Goal: Task Accomplishment & Management: Use online tool/utility

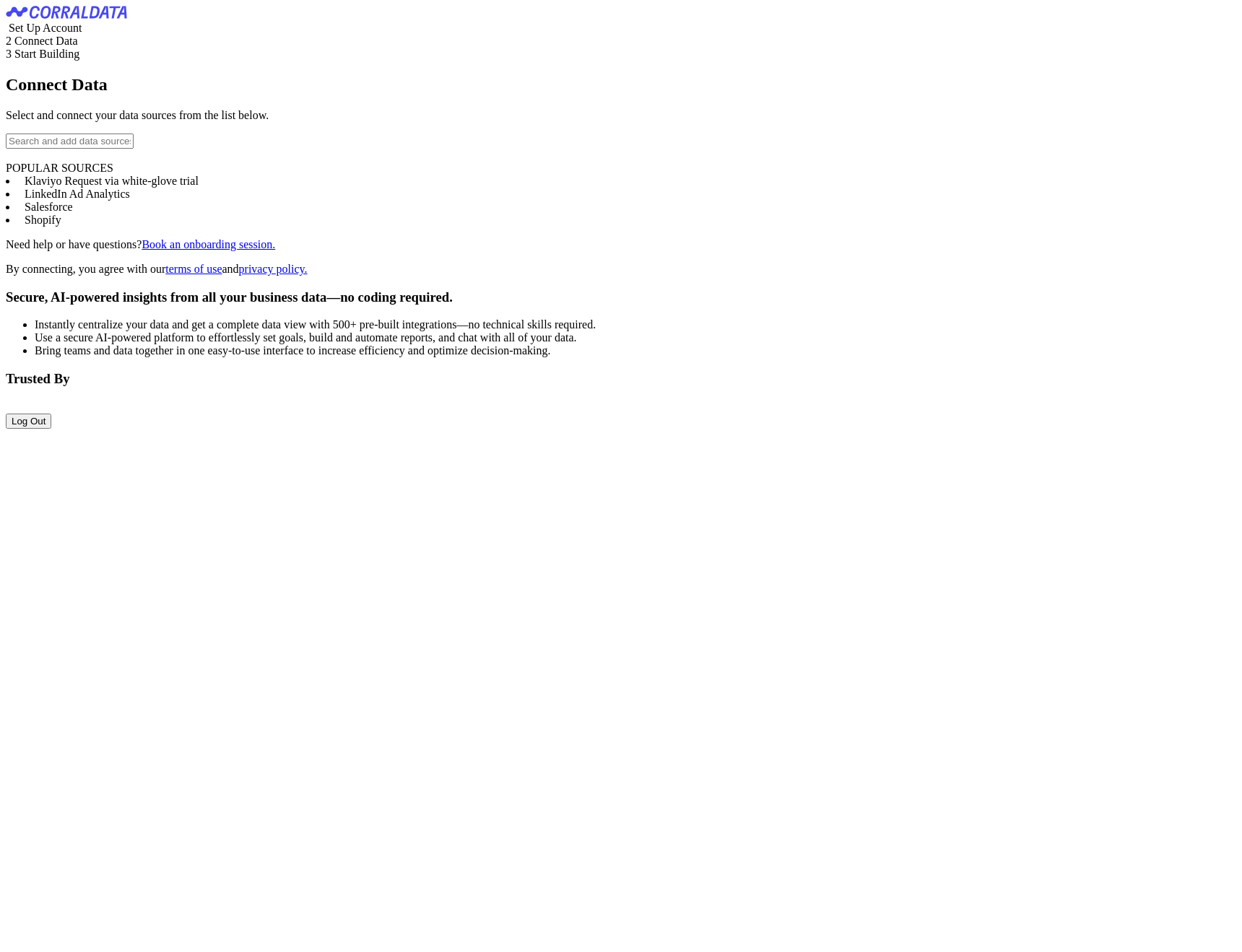
click at [77, 254] on div "Connect Data Select and connect your data sources from the list below. POPULAR …" at bounding box center [621, 175] width 1231 height 201
click at [74, 149] on input "text" at bounding box center [70, 141] width 128 height 15
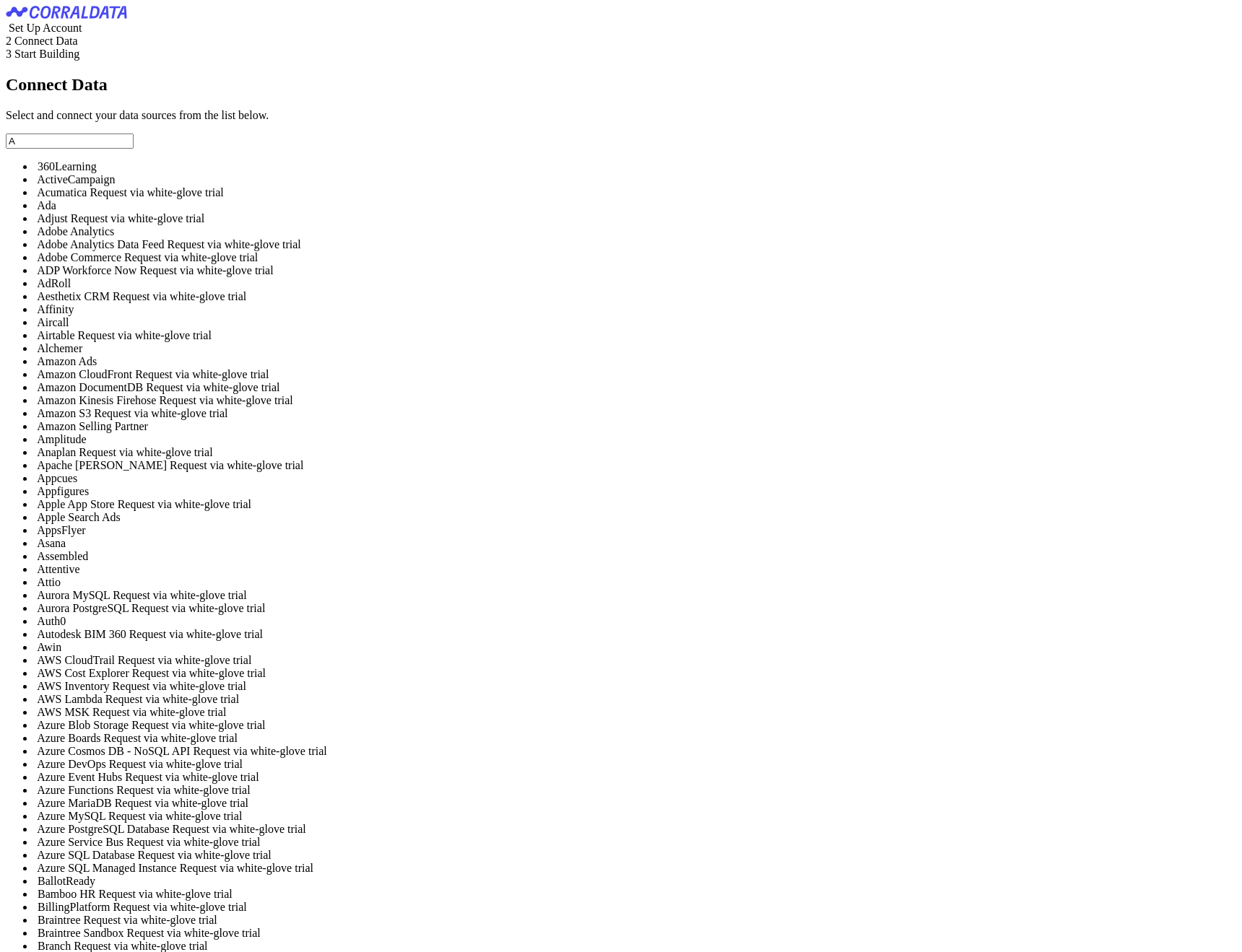
drag, startPoint x: 87, startPoint y: 237, endPoint x: 57, endPoint y: 228, distance: 31.3
click at [57, 149] on input "A" at bounding box center [70, 141] width 128 height 15
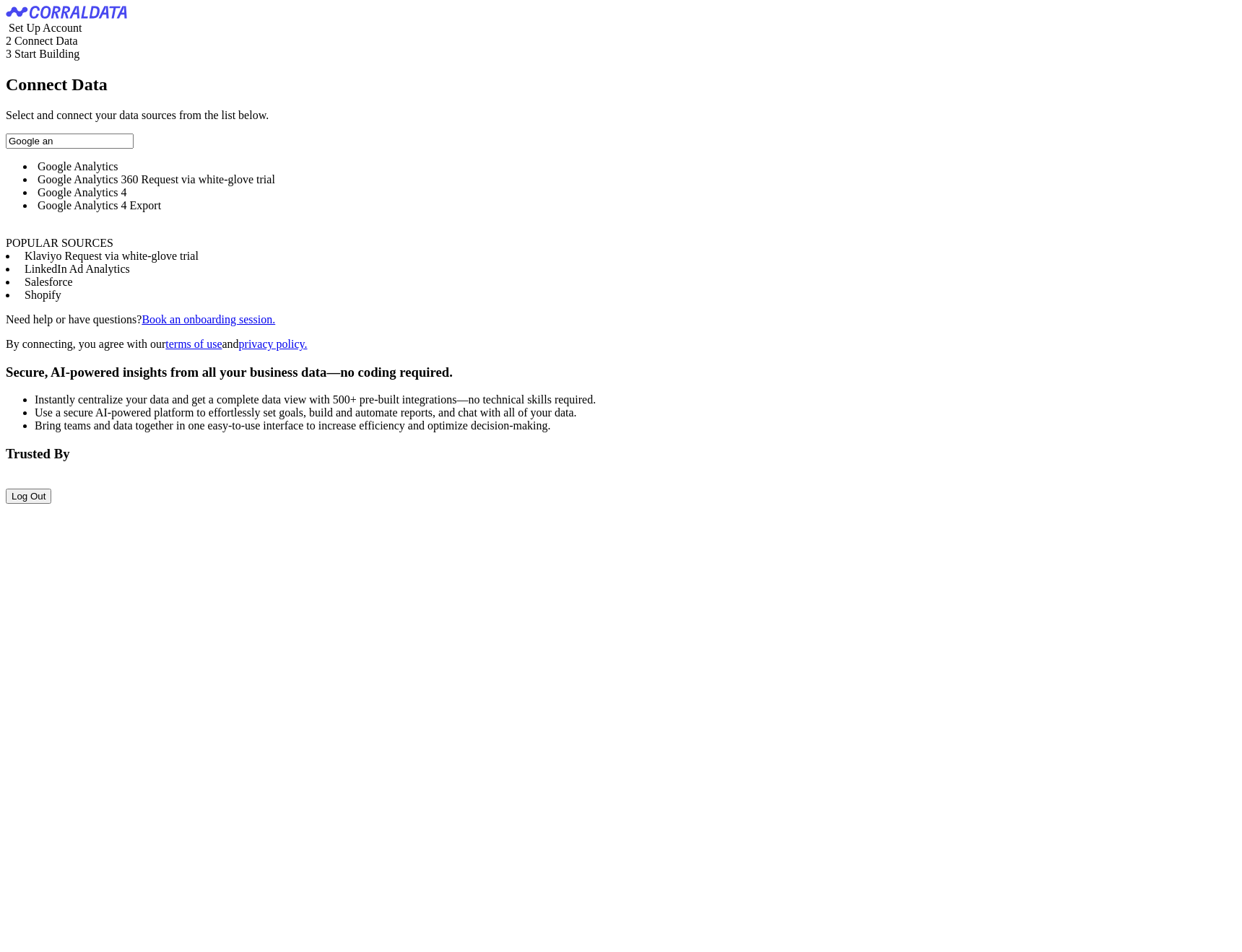
click at [127, 199] on span "Google Analytics 4" at bounding box center [83, 192] width 90 height 12
type input "Google Analytics 4"
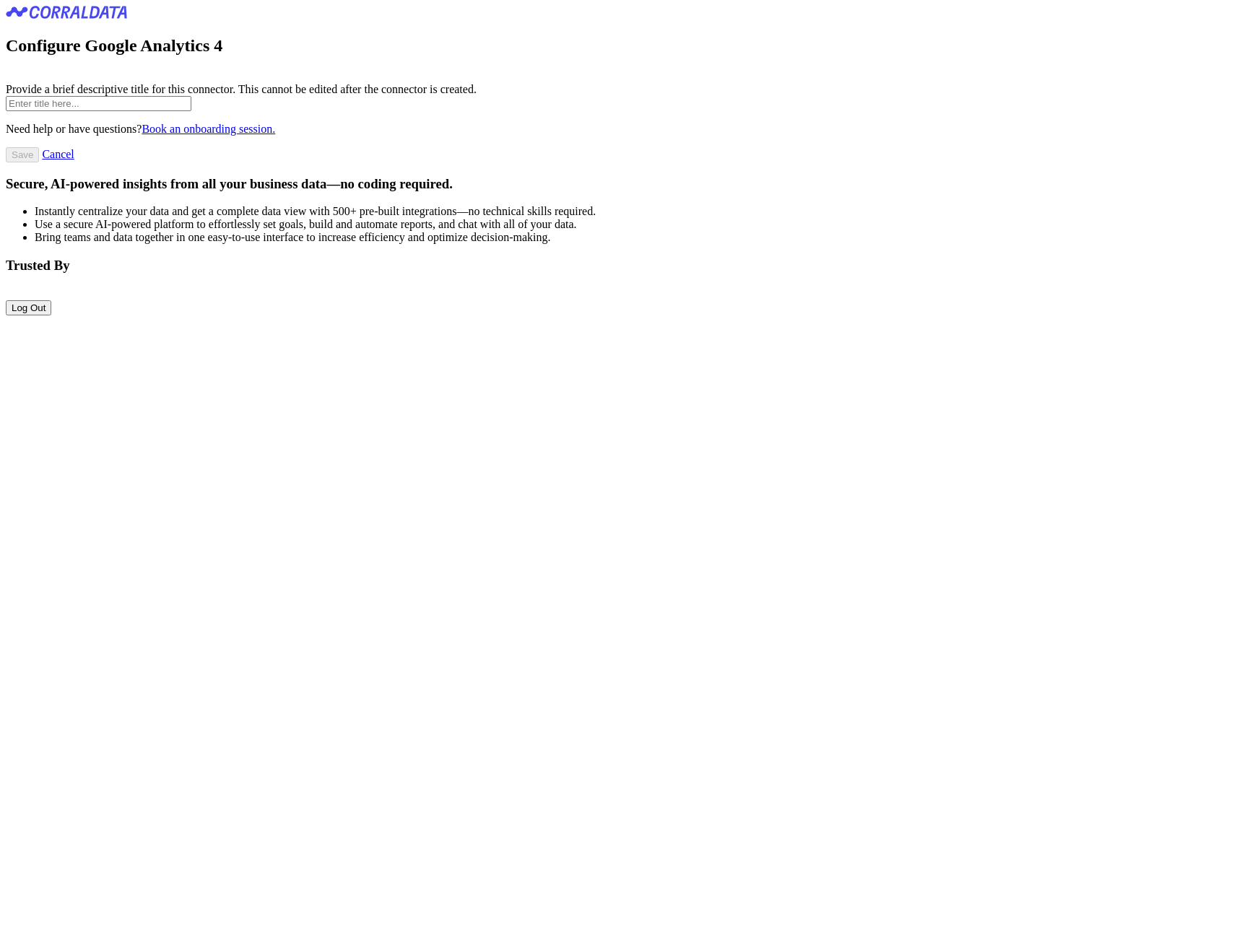
click at [192, 111] on input "text" at bounding box center [99, 103] width 186 height 15
type input "test"
click at [379, 163] on div "Need help or have questions? Book an onboarding session. Save Cancel" at bounding box center [621, 143] width 1231 height 40
click at [39, 163] on input "Save" at bounding box center [22, 154] width 33 height 15
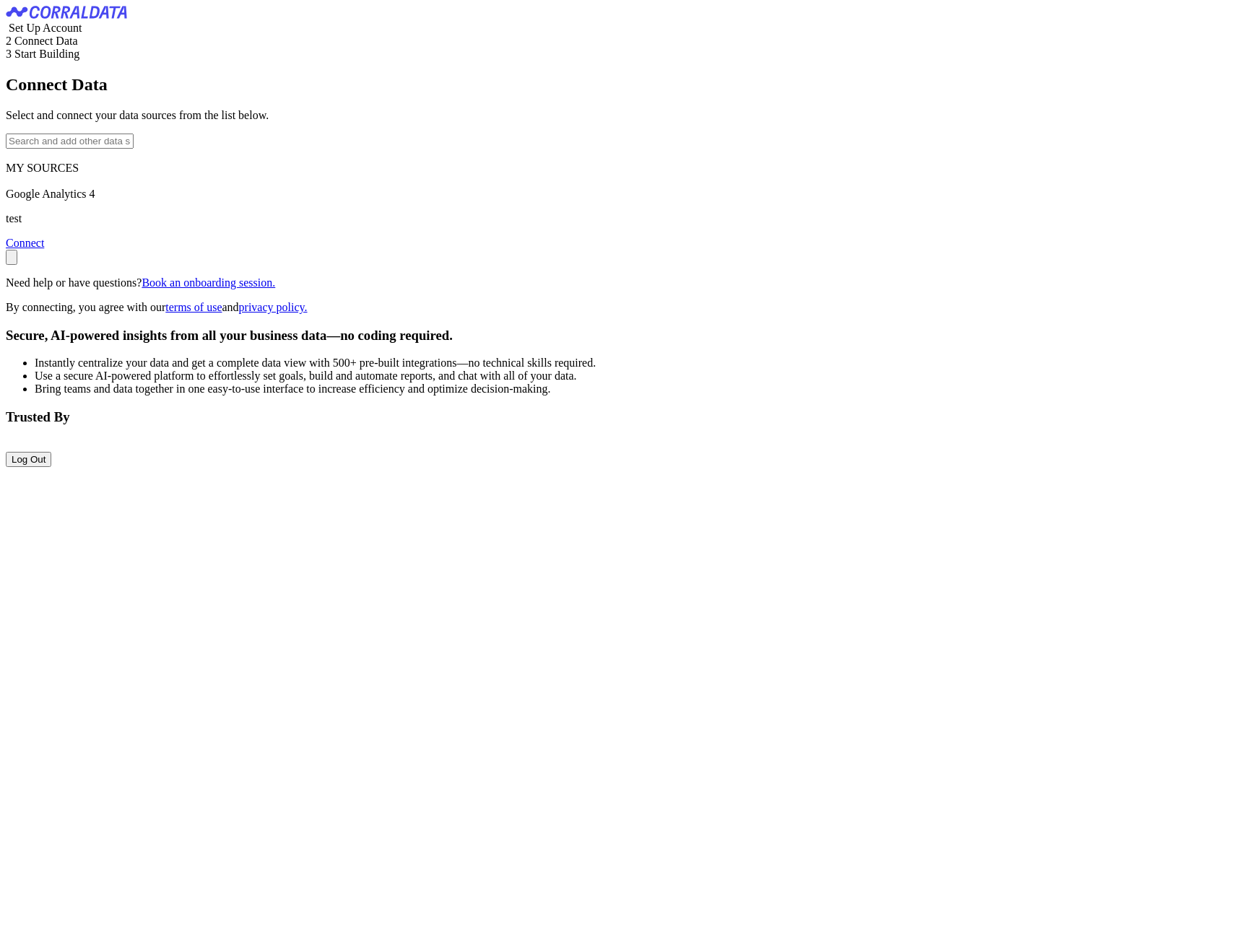
click at [44, 249] on link "Connect" at bounding box center [25, 243] width 38 height 12
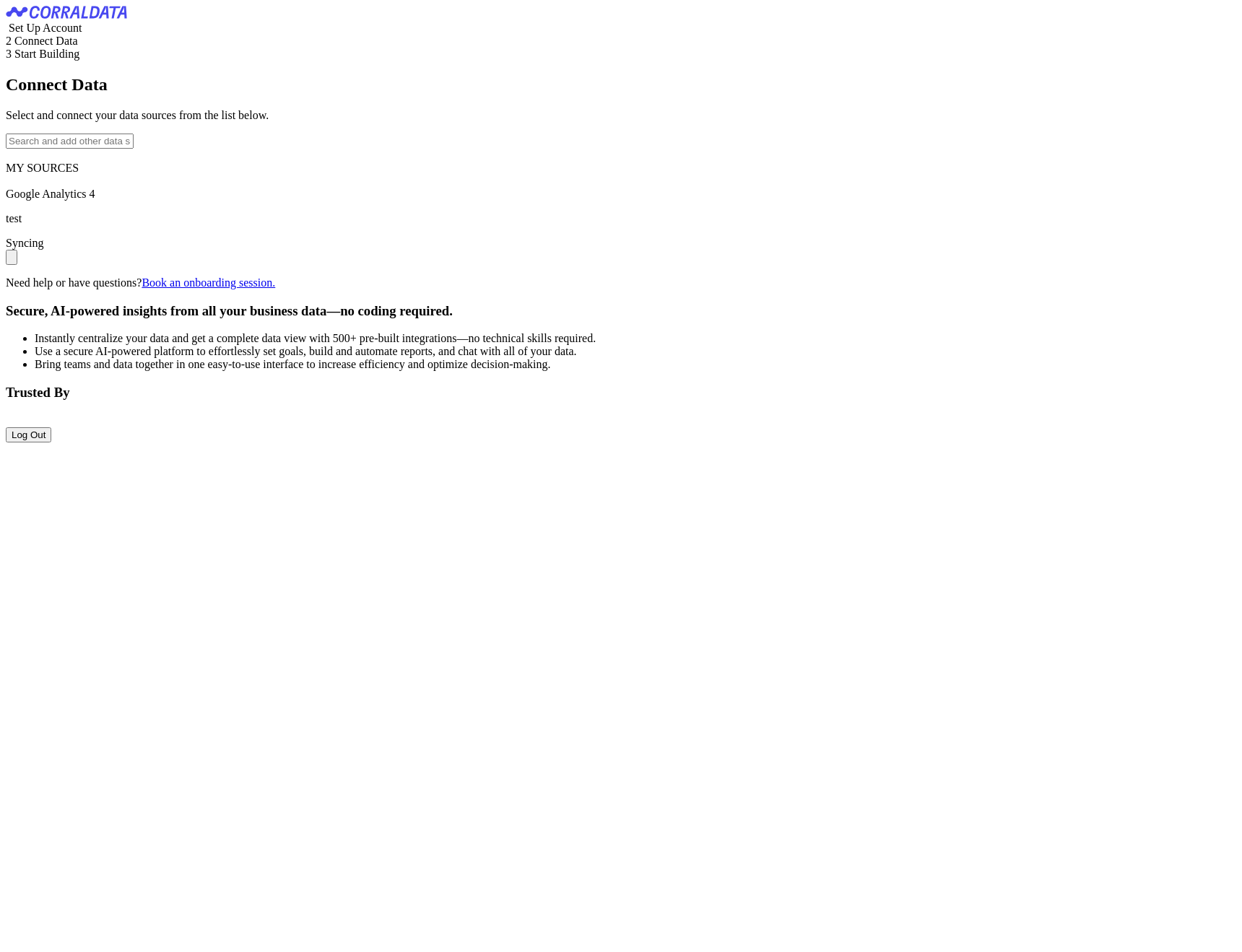
click at [134, 149] on input "text" at bounding box center [70, 141] width 128 height 15
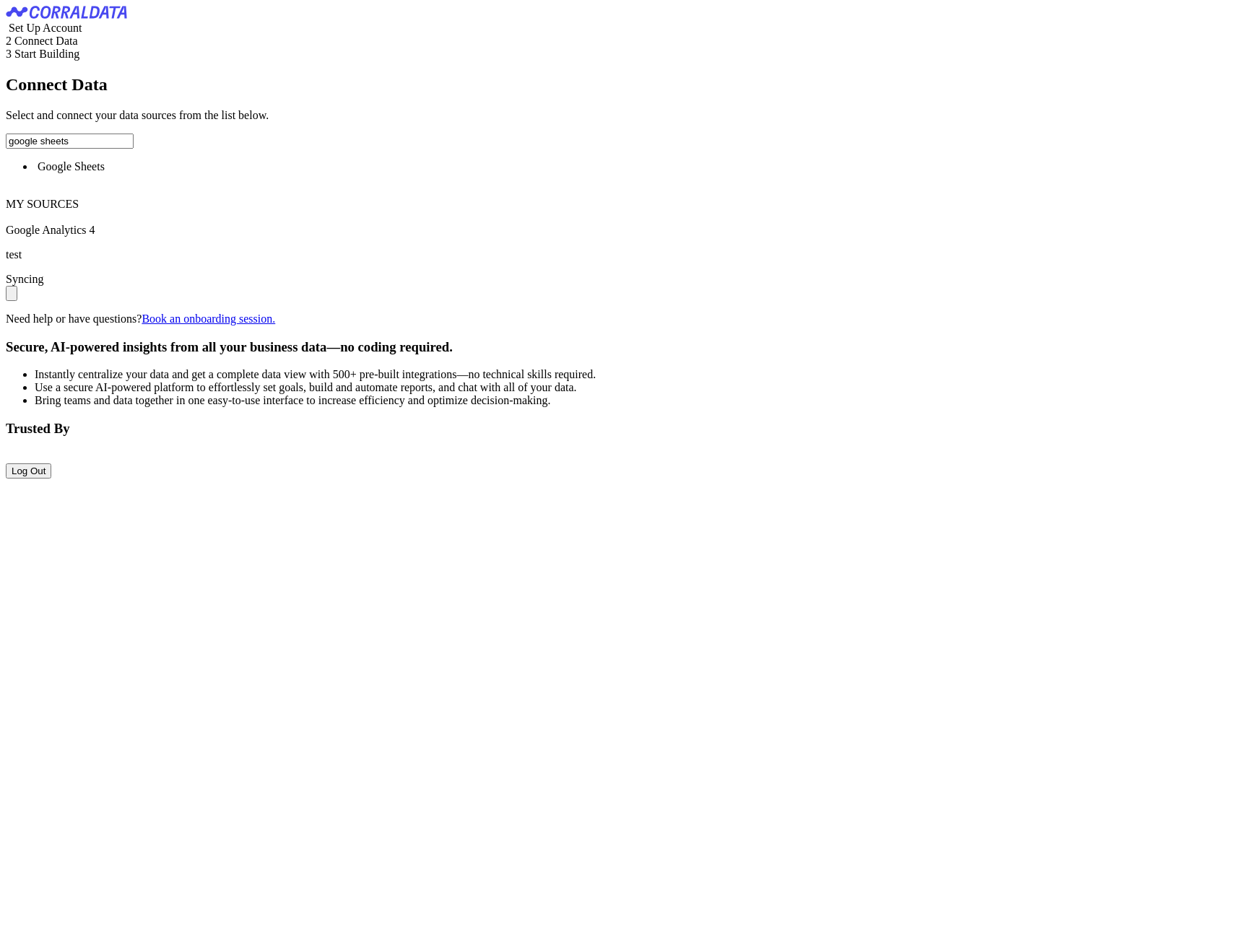
click at [105, 173] on span "Google Sheets" at bounding box center [71, 166] width 67 height 12
type input "Google Sheets"
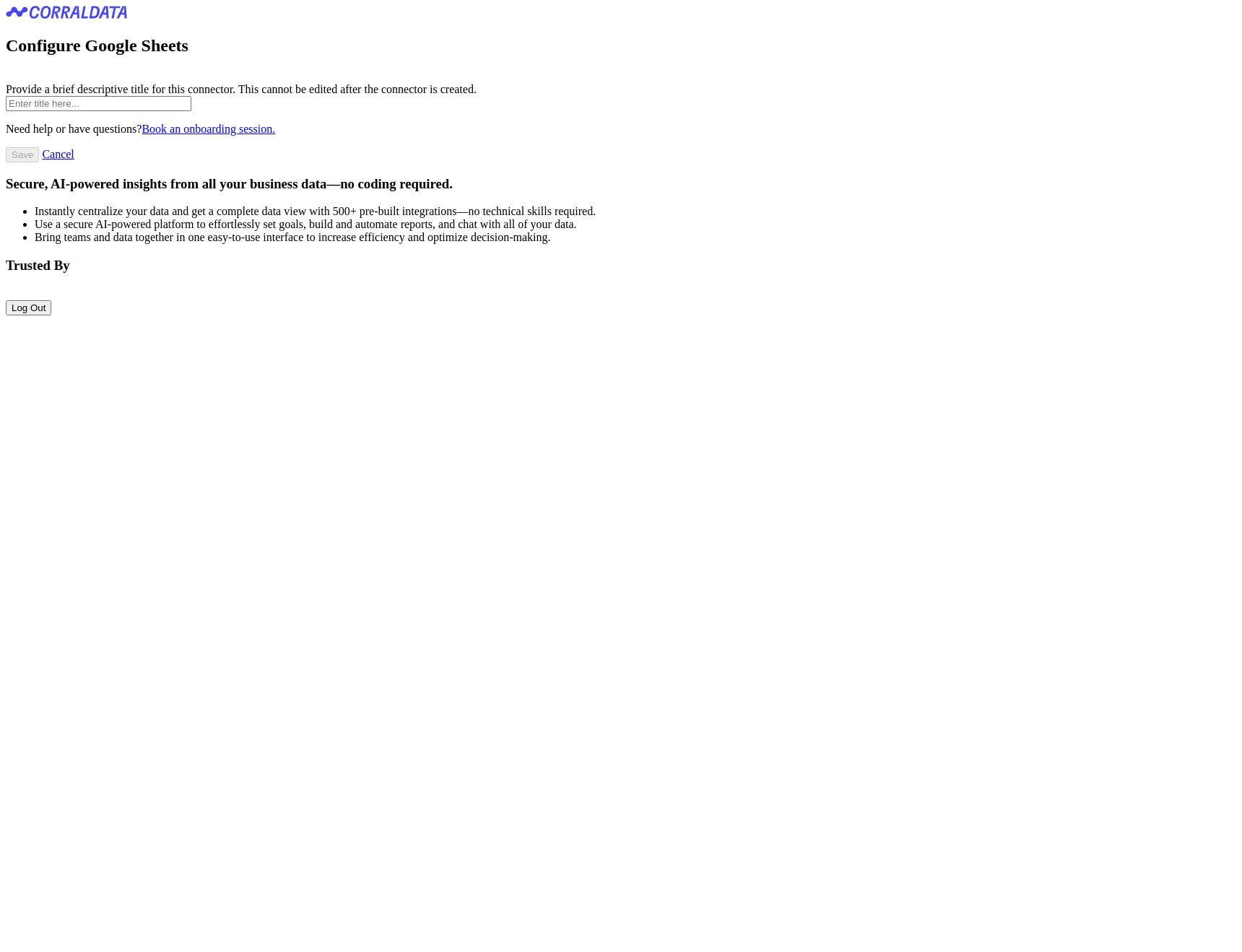
click at [147, 111] on input "text" at bounding box center [99, 103] width 186 height 15
type input "test 2"
click at [39, 163] on input "Save" at bounding box center [22, 154] width 33 height 15
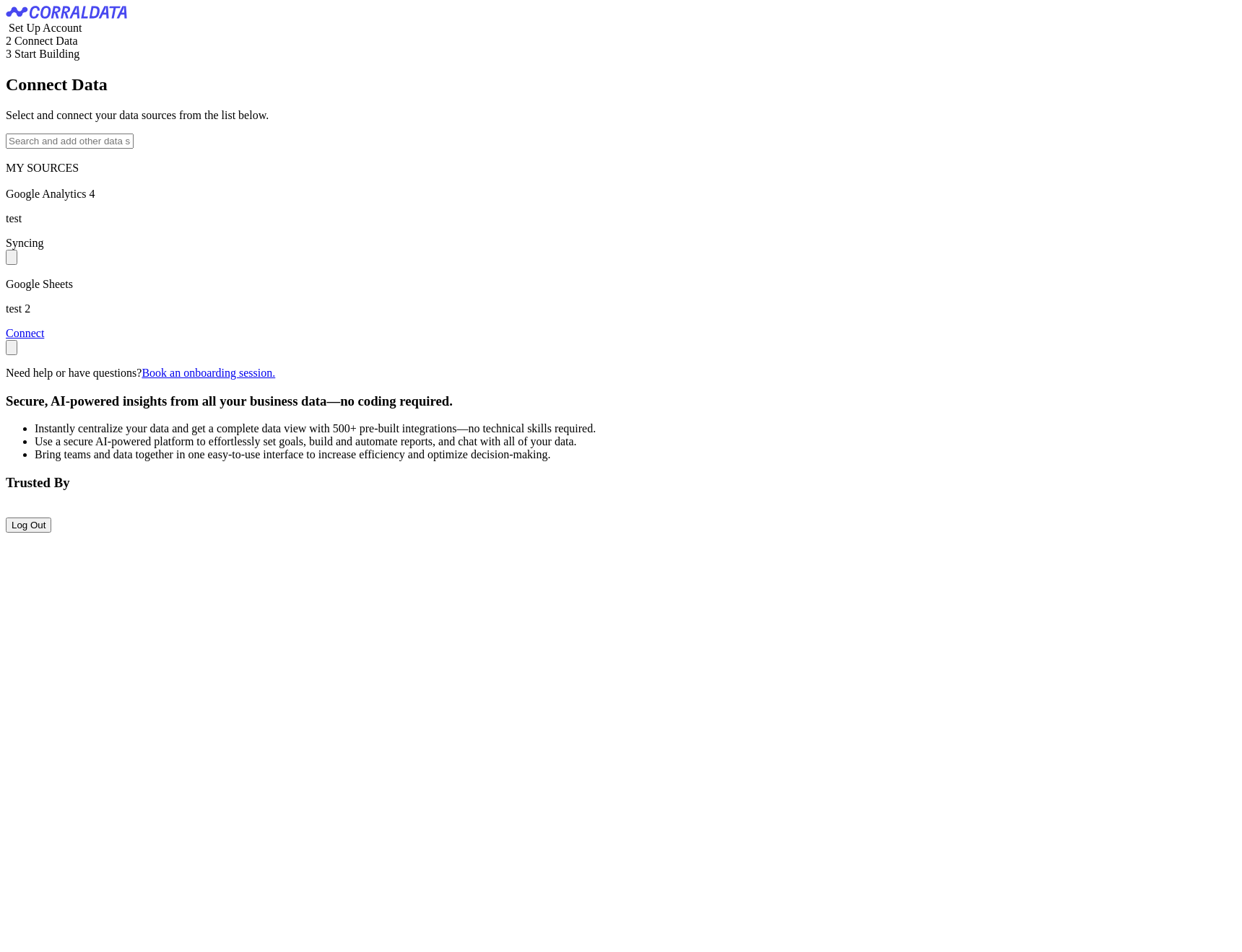
click at [44, 340] on link "Connect" at bounding box center [25, 333] width 38 height 12
click at [1190, 394] on div "Secure, AI-powered insights from all your business data—no coding required. Ins…" at bounding box center [621, 456] width 1231 height 124
click at [575, 271] on turbo-frame "Connect Data Select and connect your data sources from the list below. MY SOURC…" at bounding box center [621, 227] width 1231 height 305
